Goal: Task Accomplishment & Management: Manage account settings

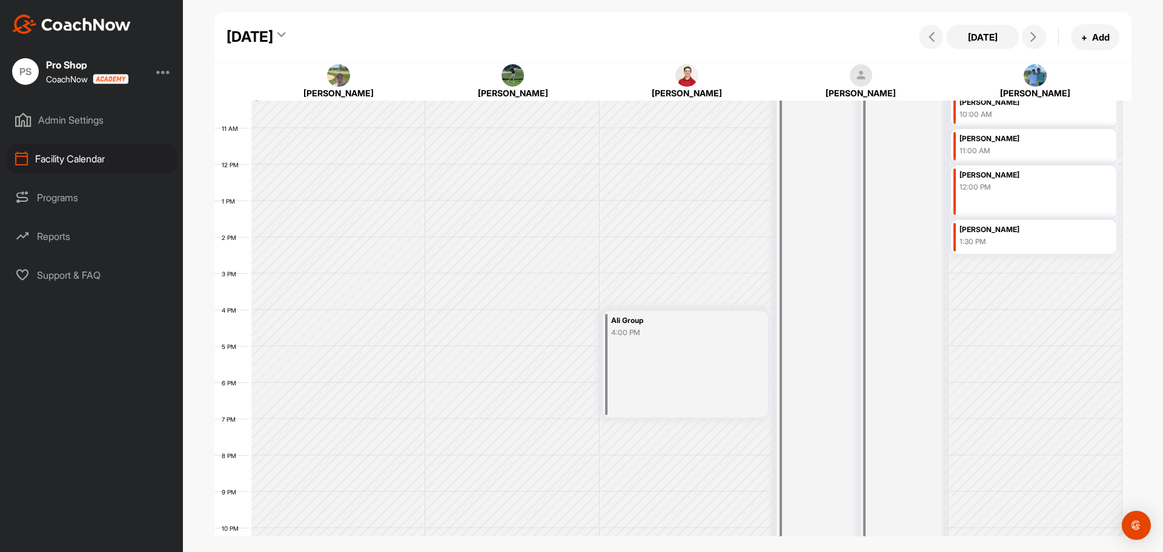
scroll to position [437, 0]
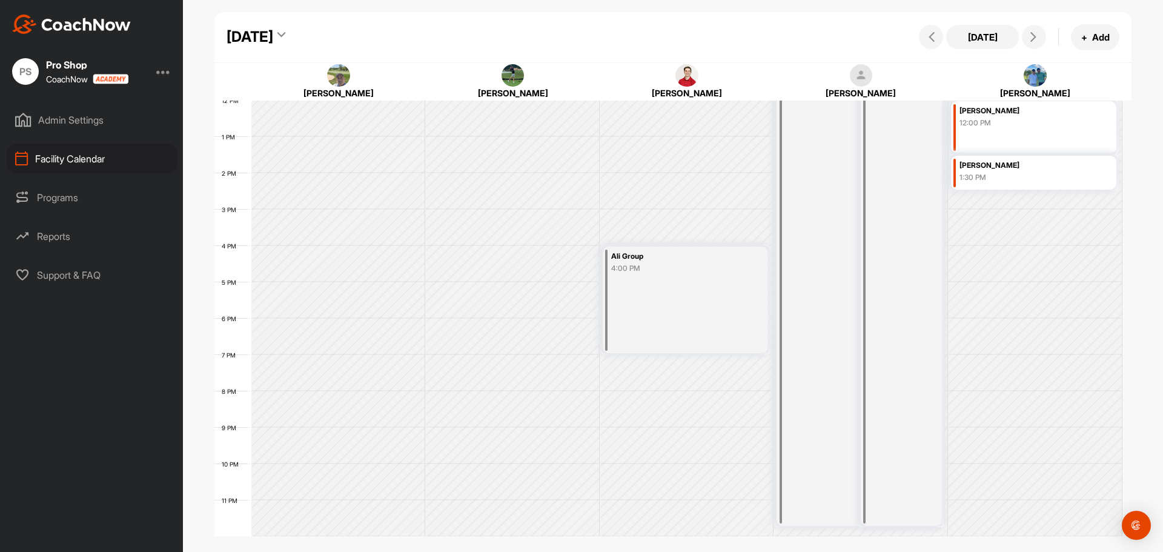
click at [638, 269] on div "4:00 PM" at bounding box center [675, 268] width 128 height 11
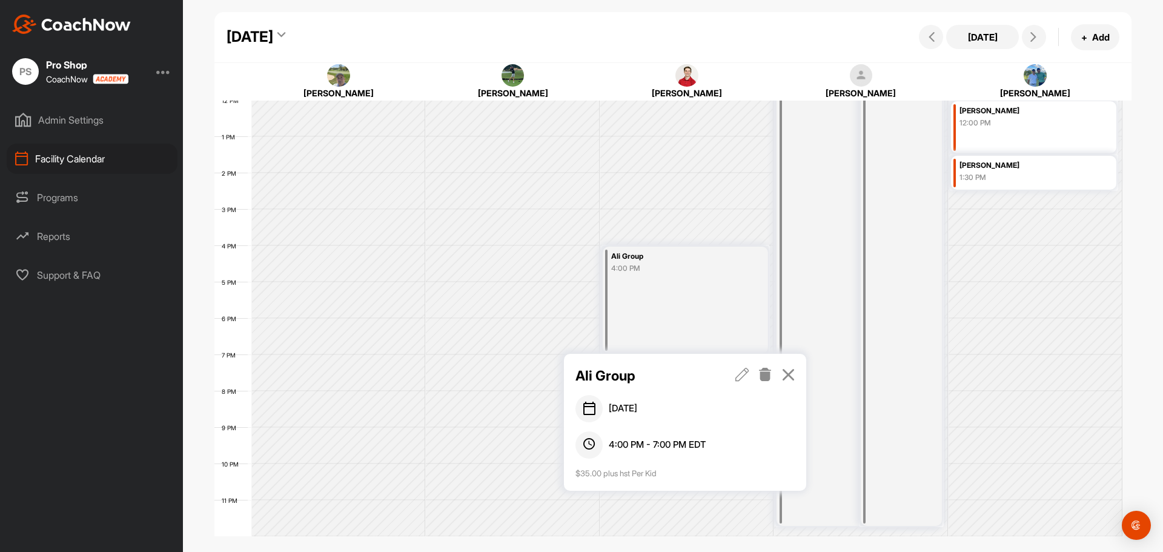
click at [790, 379] on icon at bounding box center [789, 374] width 14 height 13
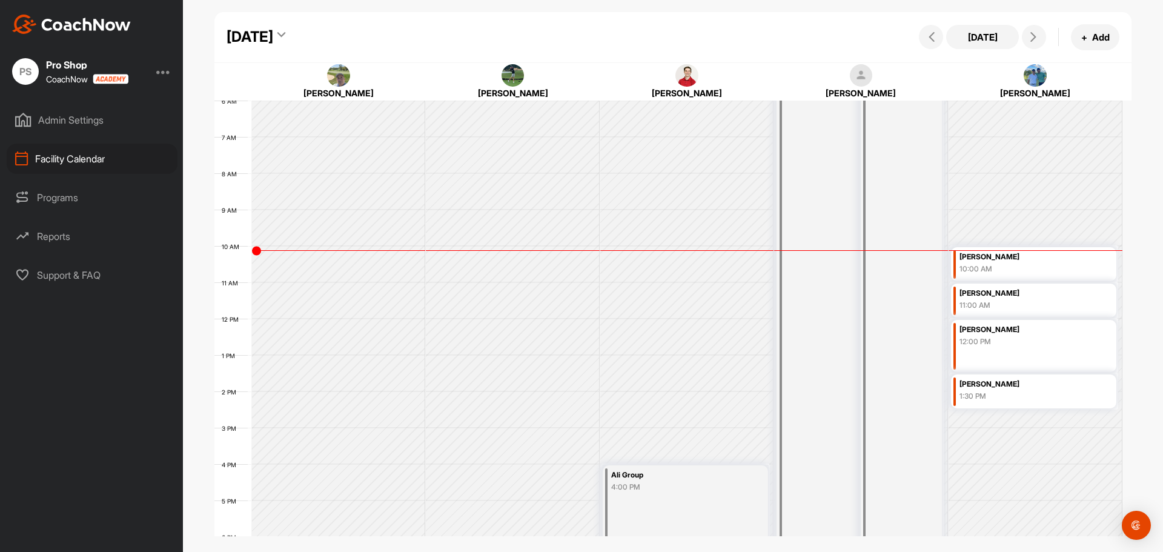
scroll to position [194, 0]
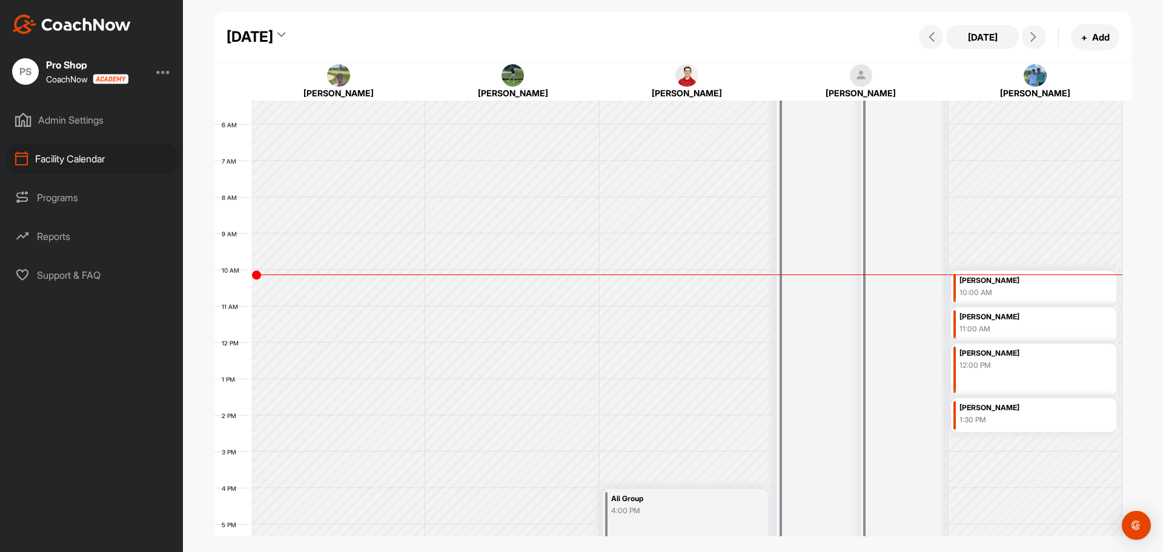
click at [1004, 386] on div "[PERSON_NAME] 12:00 PM" at bounding box center [1034, 370] width 166 height 52
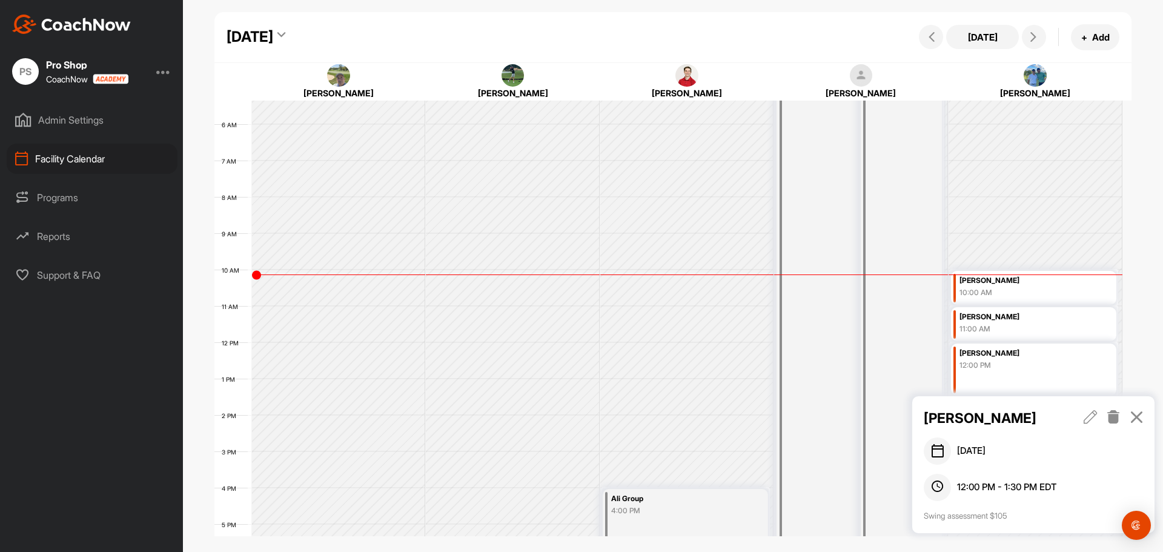
click at [1143, 416] on icon at bounding box center [1137, 416] width 14 height 13
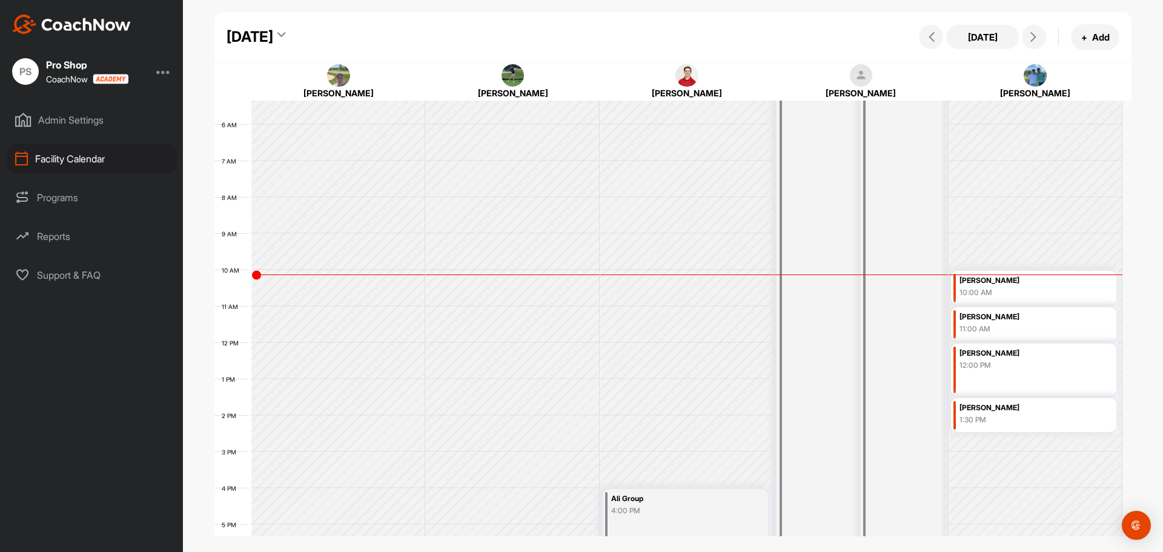
click at [1028, 324] on div "11:00 AM" at bounding box center [1024, 329] width 128 height 11
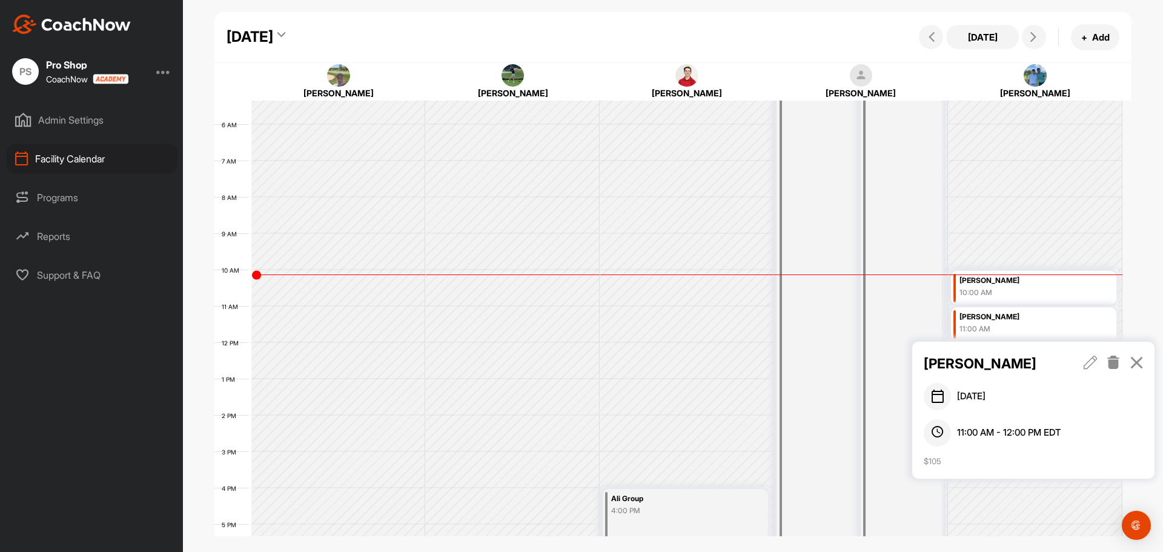
click at [1145, 363] on div "[PERSON_NAME] [DATE] 11:00 AM - 12:00 PM EDT $105" at bounding box center [1033, 410] width 242 height 137
click at [1139, 364] on icon at bounding box center [1137, 362] width 14 height 13
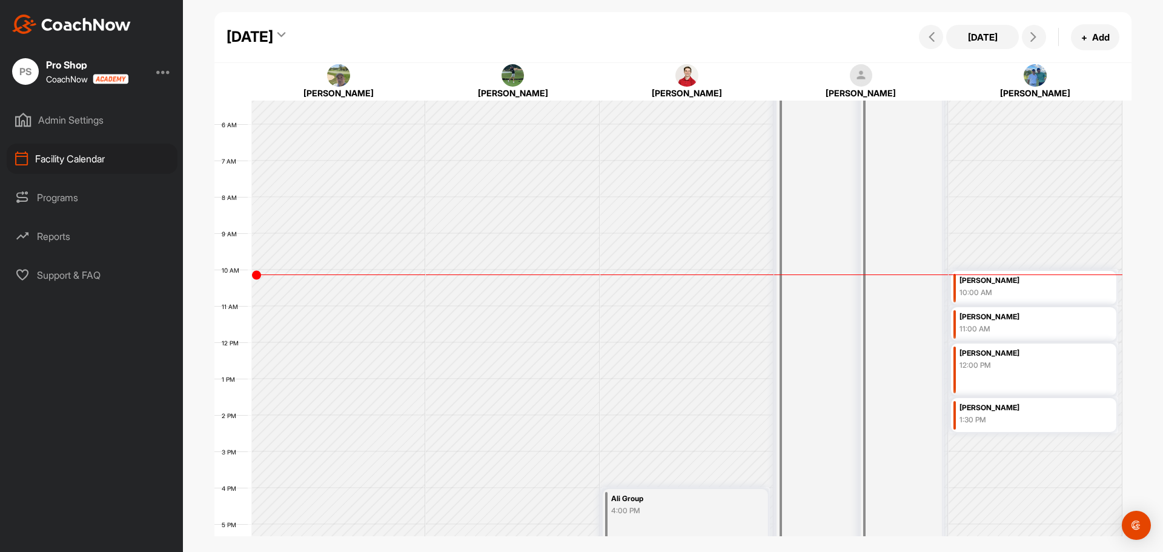
click at [1002, 294] on div "10:00 AM" at bounding box center [1024, 292] width 128 height 11
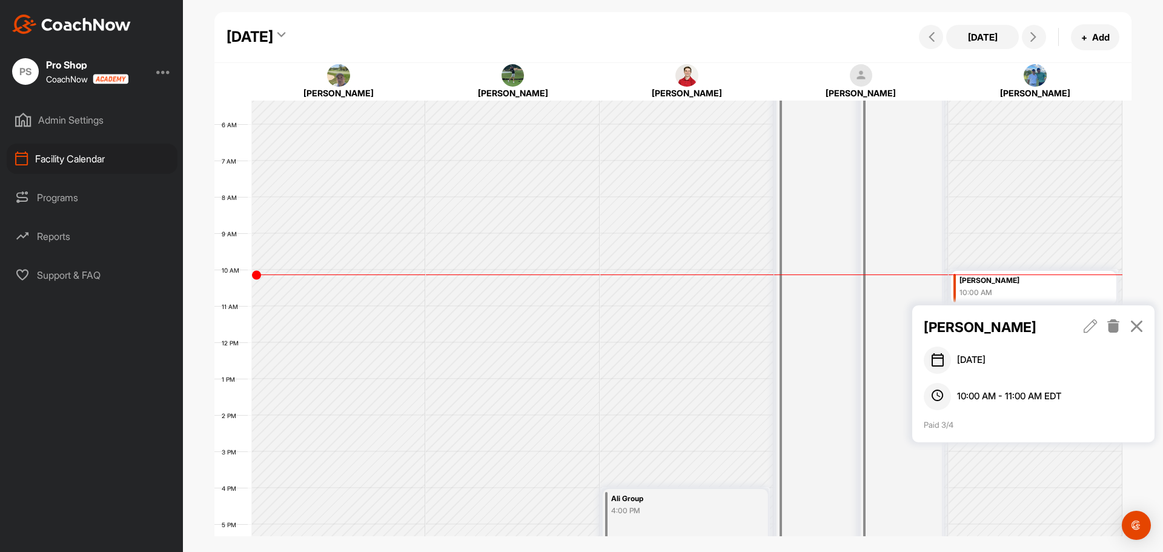
click at [990, 315] on div "[PERSON_NAME] [DATE] 10:00 AM - 11:00 AM EDT Paid 3/4" at bounding box center [1033, 373] width 242 height 137
click at [1096, 325] on icon at bounding box center [1091, 325] width 14 height 13
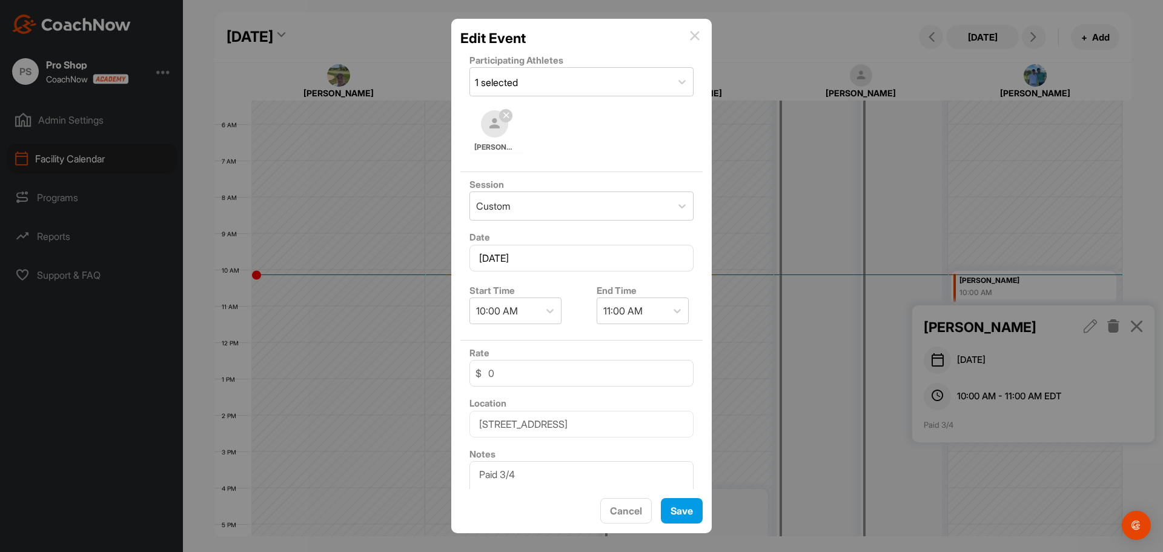
scroll to position [38, 0]
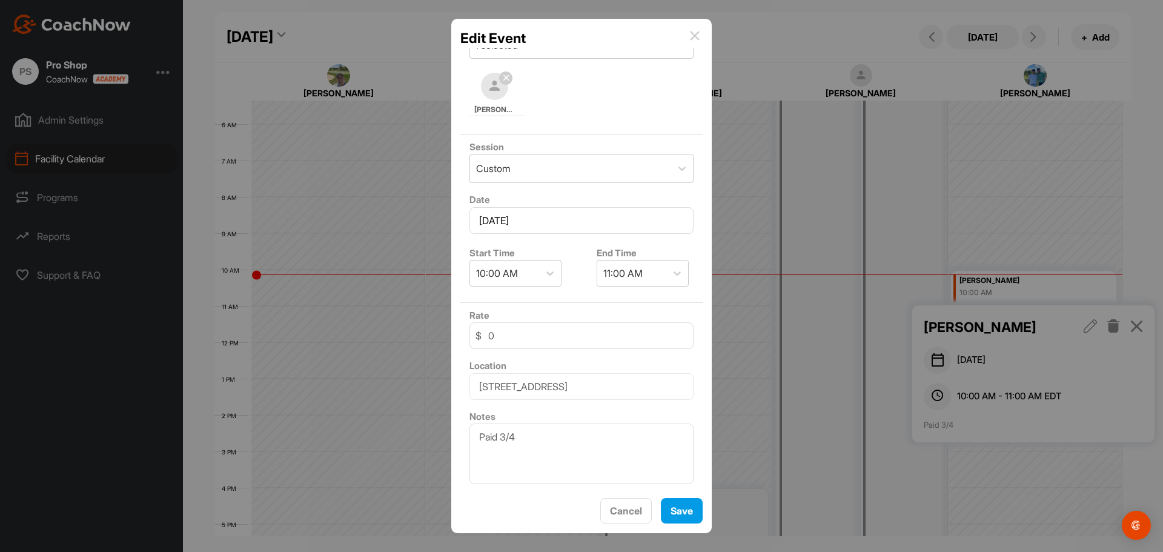
click at [703, 31] on div "Edit Event Participating Athletes 1 selected [PERSON_NAME] Session Custom Date …" at bounding box center [581, 276] width 261 height 515
click at [697, 40] on img at bounding box center [695, 36] width 10 height 10
